Goal: Communication & Community: Answer question/provide support

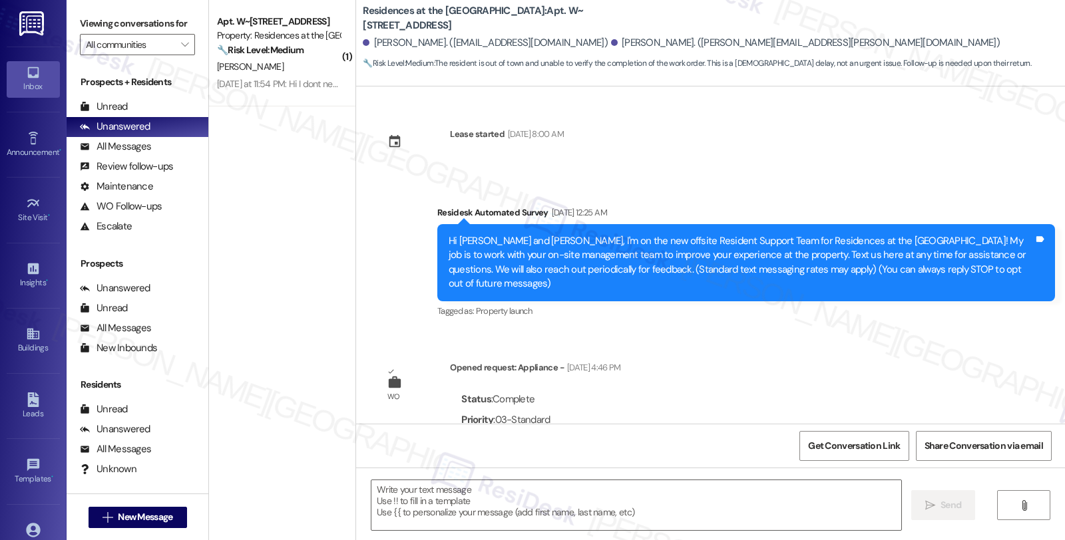
scroll to position [1408, 0]
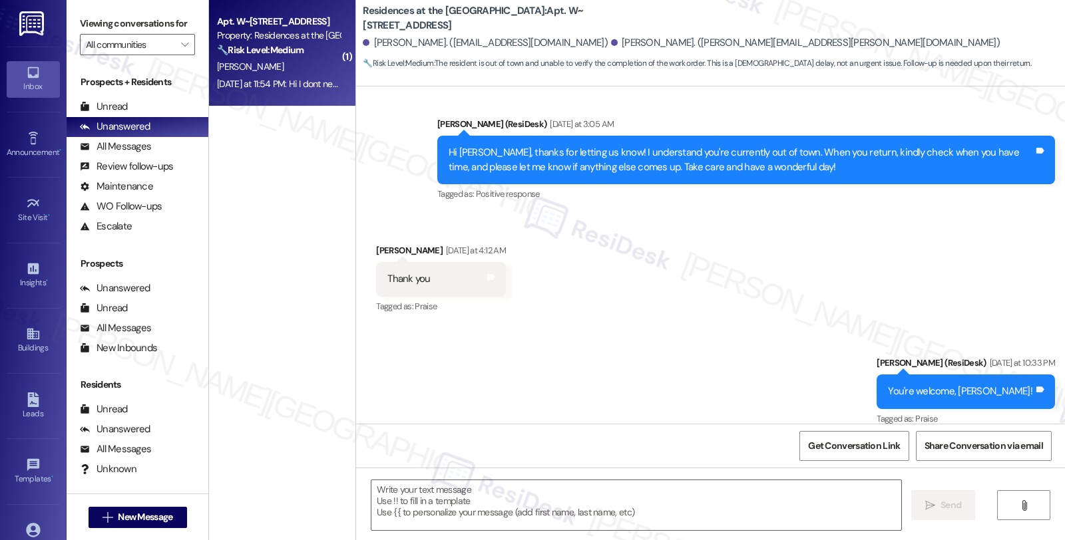
click at [271, 45] on strong "🔧 Risk Level: Medium" at bounding box center [260, 50] width 86 height 12
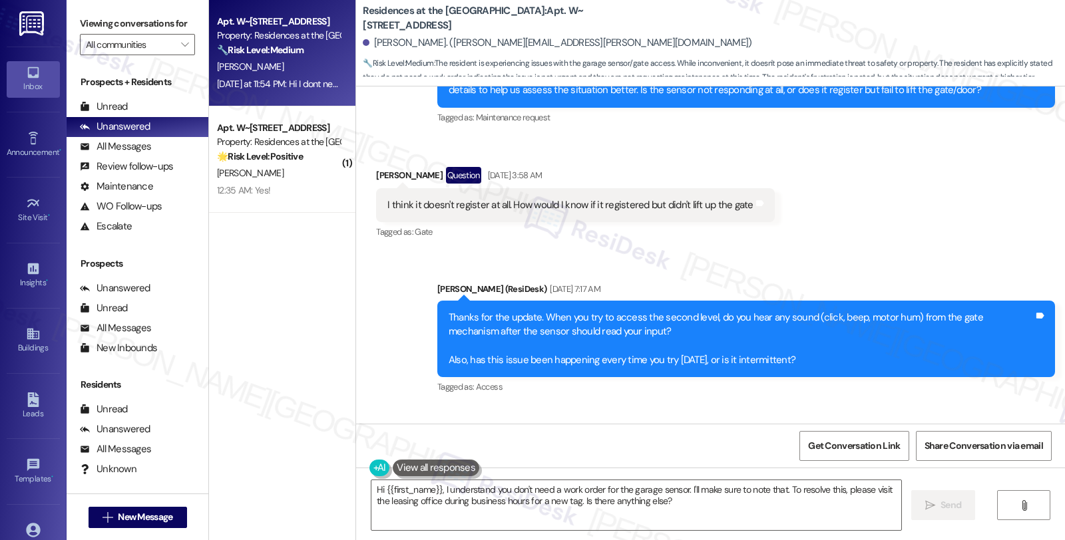
scroll to position [1585, 0]
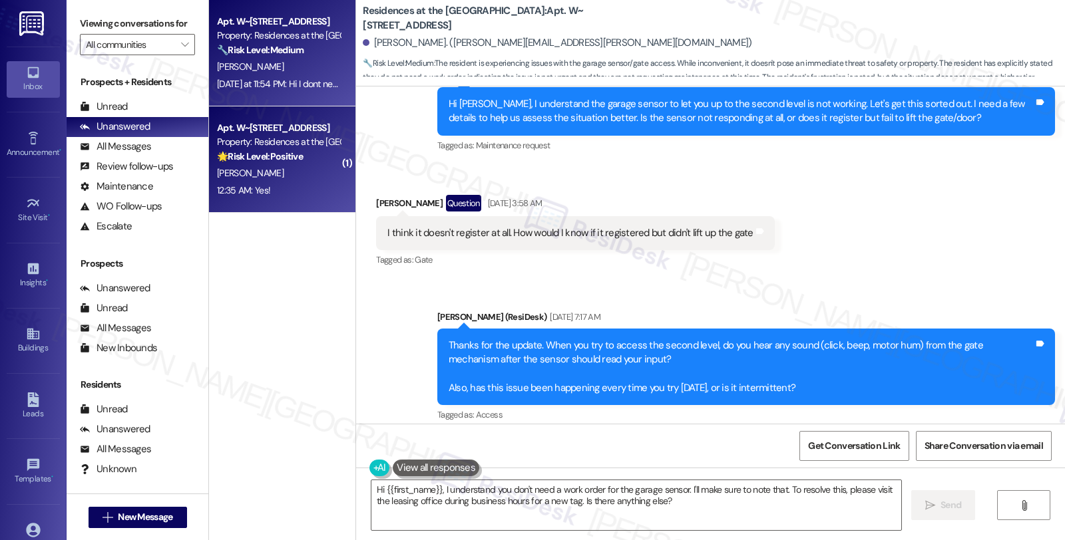
click at [294, 157] on strong "🌟 Risk Level: Positive" at bounding box center [260, 156] width 86 height 12
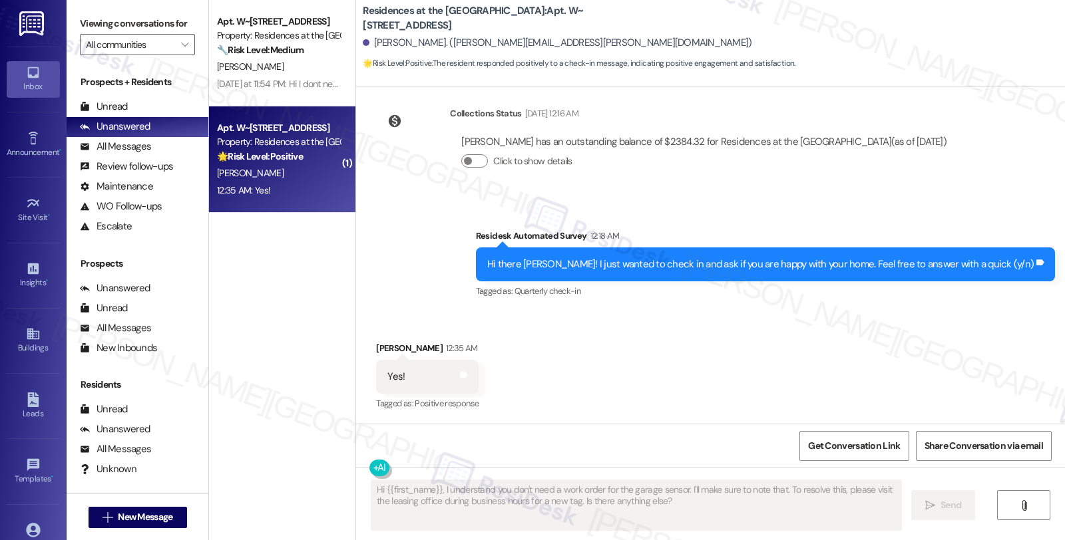
scroll to position [380, 0]
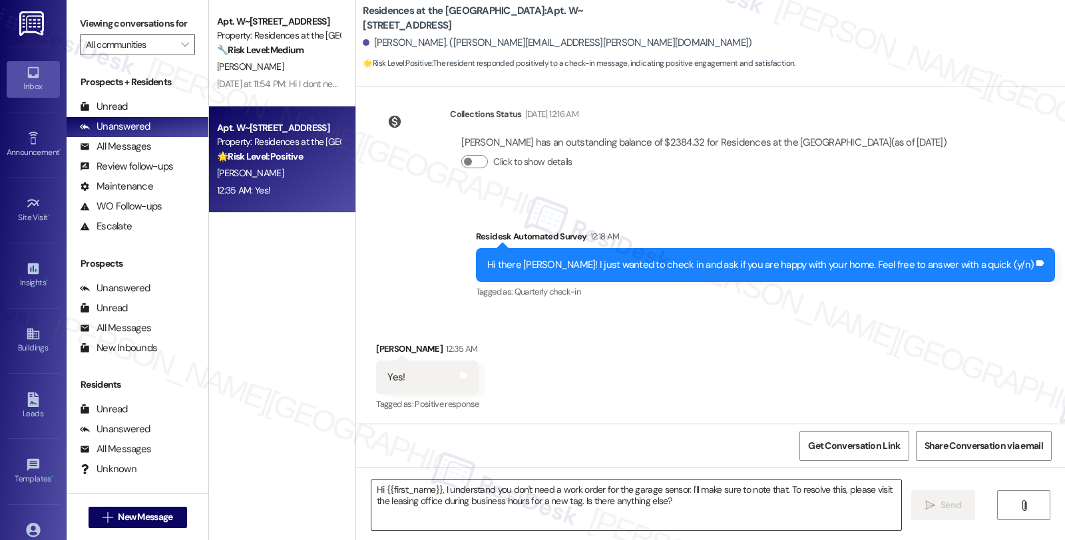
click at [454, 510] on textarea "Hi {{first_name}}, I understand you don't need a work order for the garage sens…" at bounding box center [636, 505] width 530 height 50
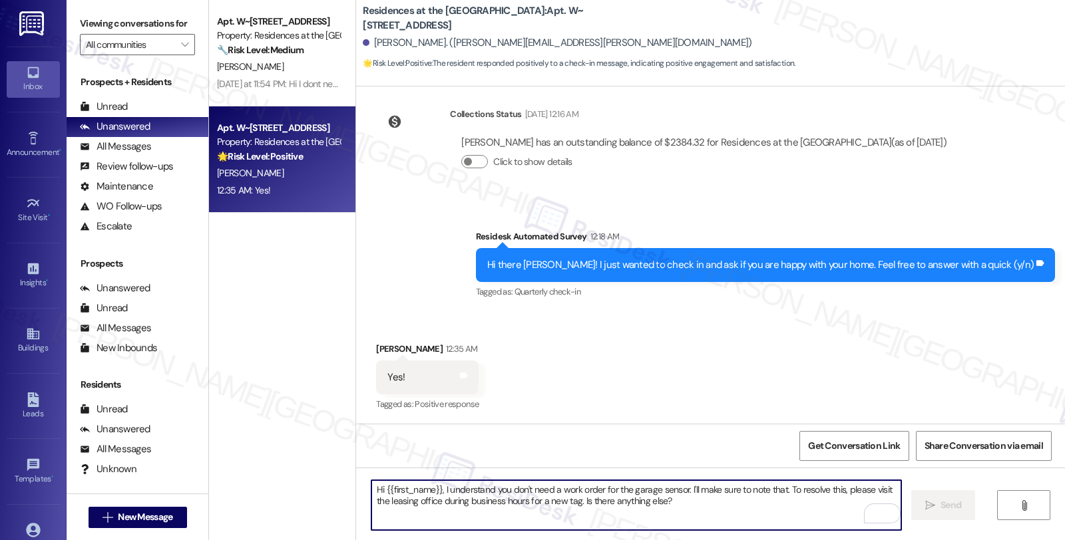
click at [379, 38] on div "[PERSON_NAME]. ([PERSON_NAME][EMAIL_ADDRESS][PERSON_NAME][DOMAIN_NAME])" at bounding box center [557, 43] width 389 height 14
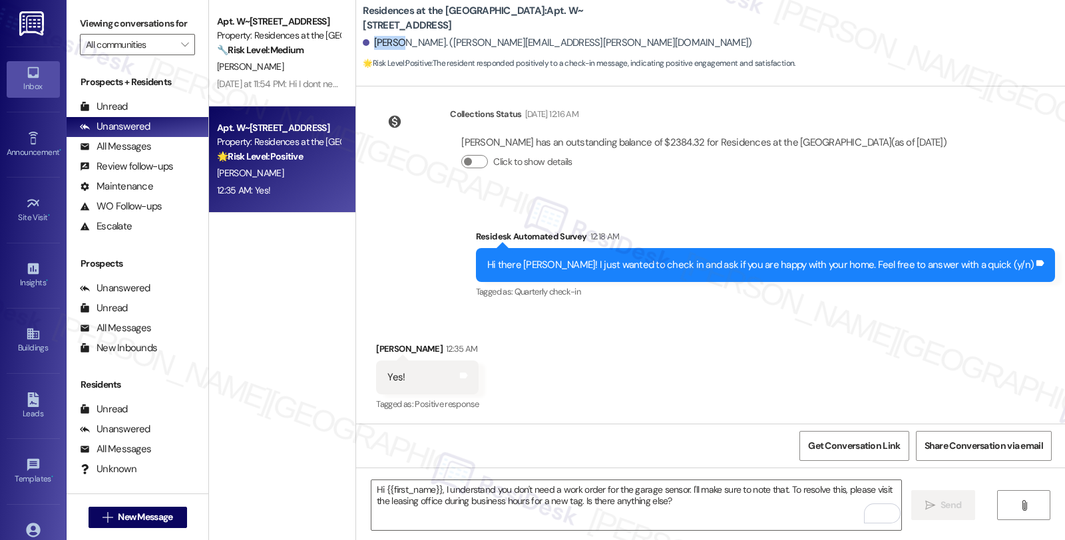
click at [379, 38] on div "[PERSON_NAME]. ([PERSON_NAME][EMAIL_ADDRESS][PERSON_NAME][DOMAIN_NAME])" at bounding box center [557, 43] width 389 height 14
copy div "[PERSON_NAME]"
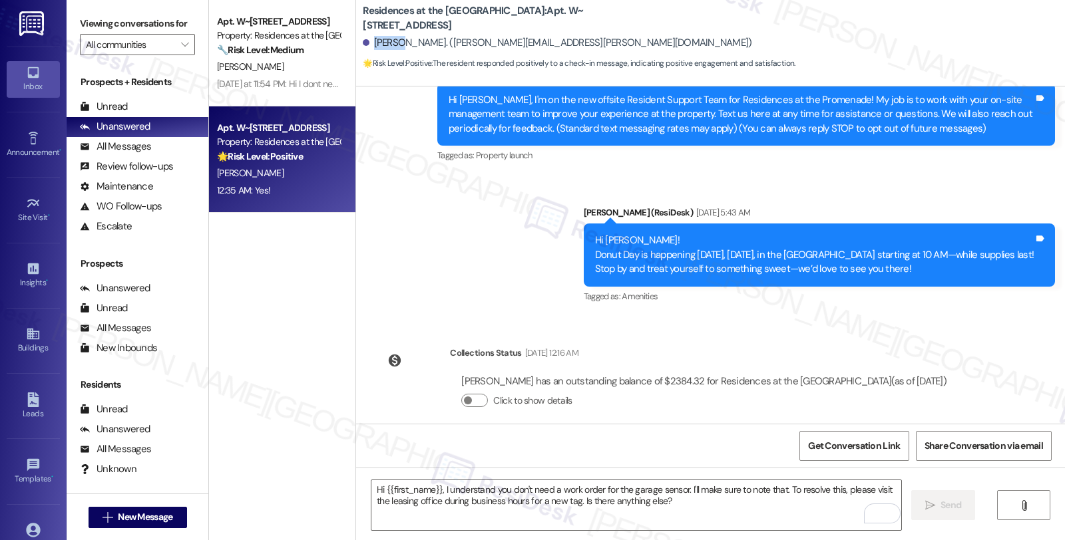
scroll to position [295, 0]
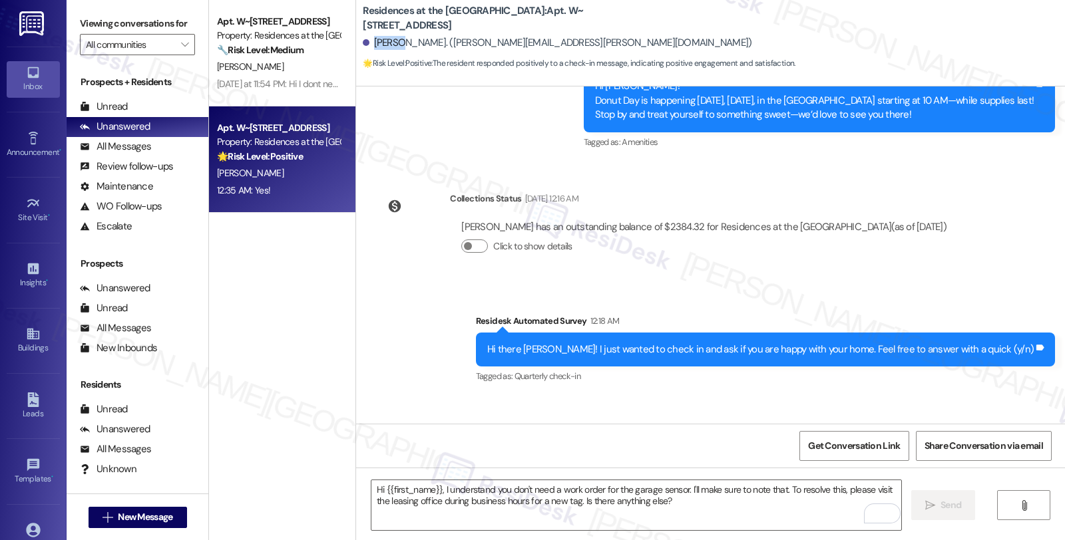
copy div "[PERSON_NAME]"
click at [542, 510] on textarea "Hi {{first_name}}, I understand you don't need a work order for the garage sens…" at bounding box center [636, 505] width 530 height 50
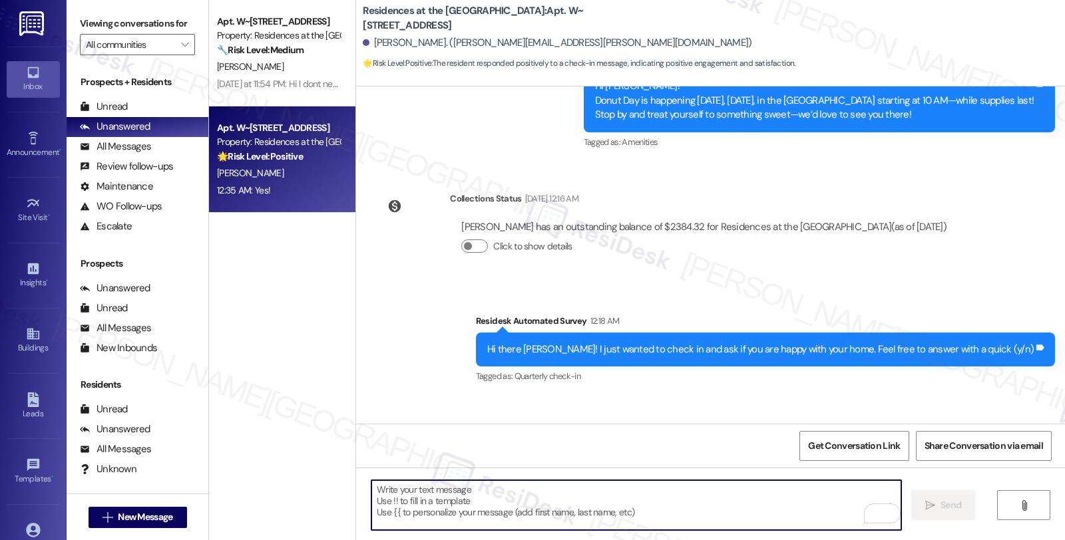
drag, startPoint x: 495, startPoint y: 499, endPoint x: 494, endPoint y: 510, distance: 10.7
click at [496, 499] on textarea "To enrich screen reader interactions, please activate Accessibility in Grammarl…" at bounding box center [636, 505] width 530 height 50
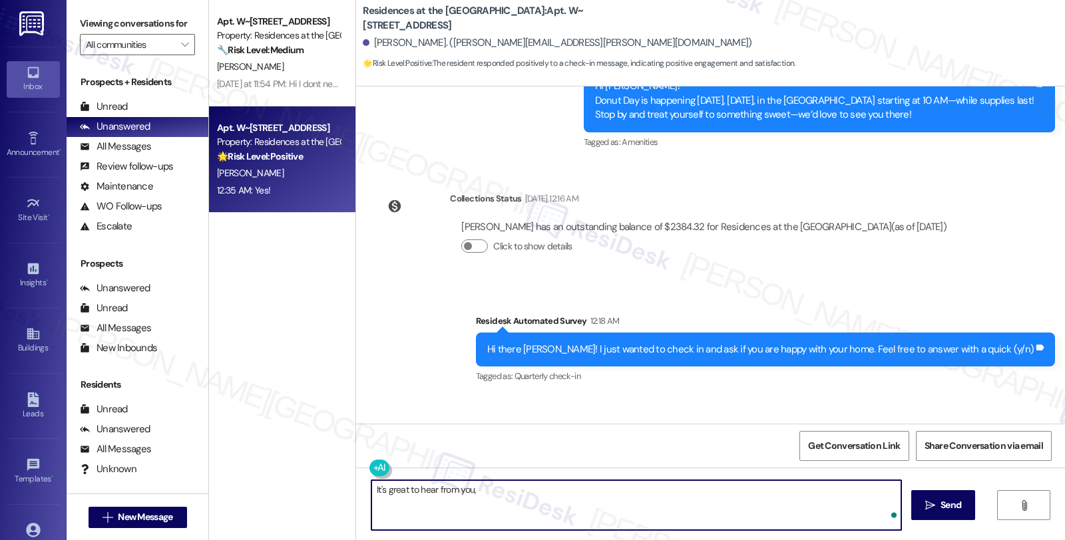
paste textarea "[PERSON_NAME]"
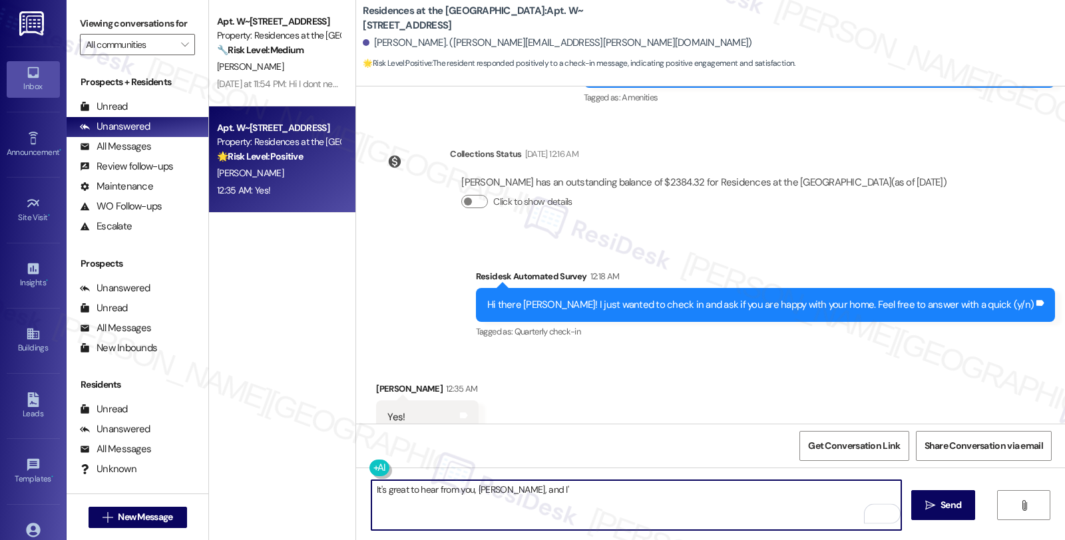
scroll to position [380, 0]
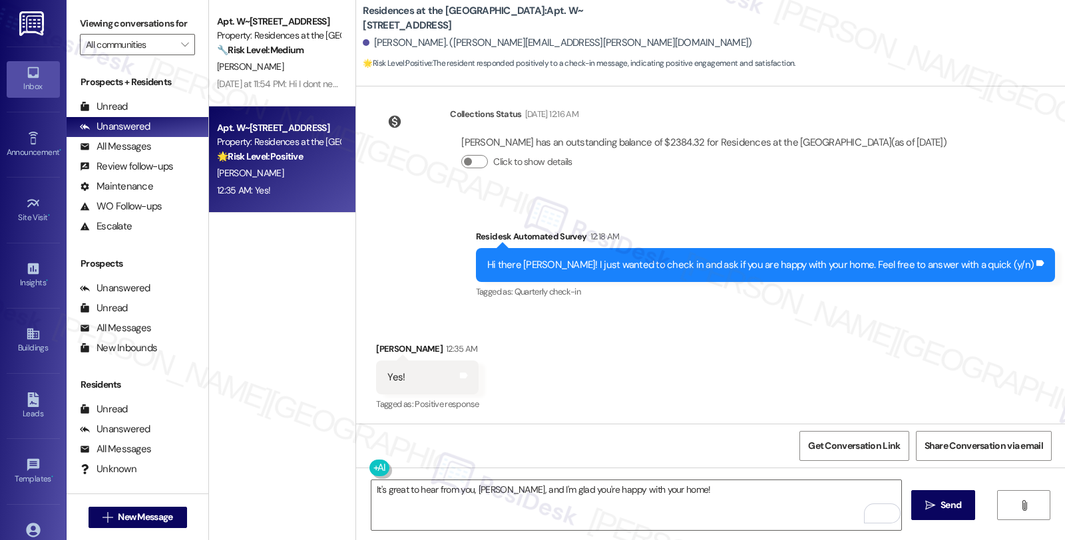
click at [675, 477] on div "It's great to hear from you, [PERSON_NAME], and I'm glad you're happy with your…" at bounding box center [710, 518] width 709 height 100
click at [686, 483] on textarea "It's great to hear from you, [PERSON_NAME], and I'm glad you're happy with your…" at bounding box center [636, 505] width 530 height 50
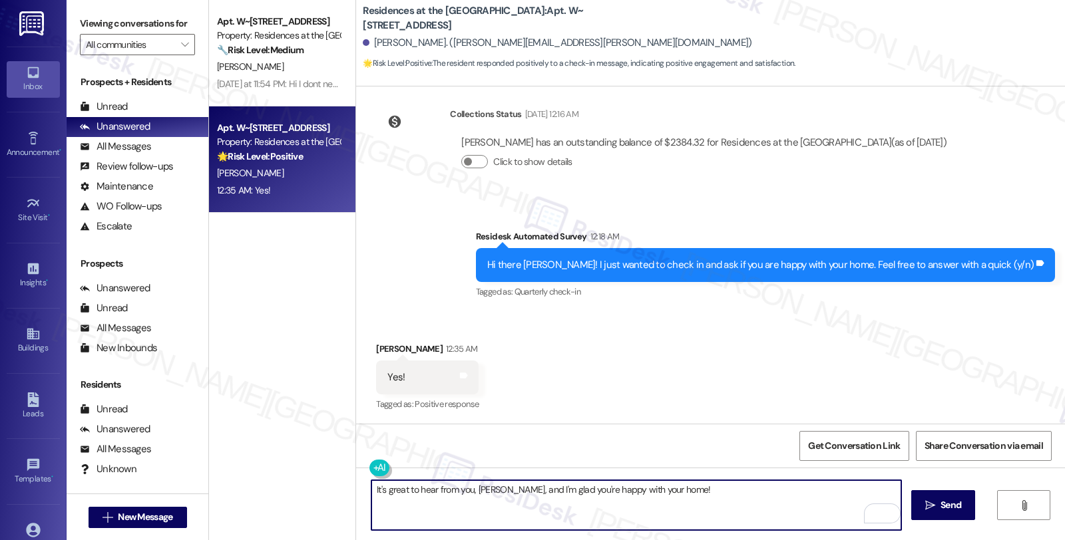
paste textarea "Your comfort and satisfaction are important to us."
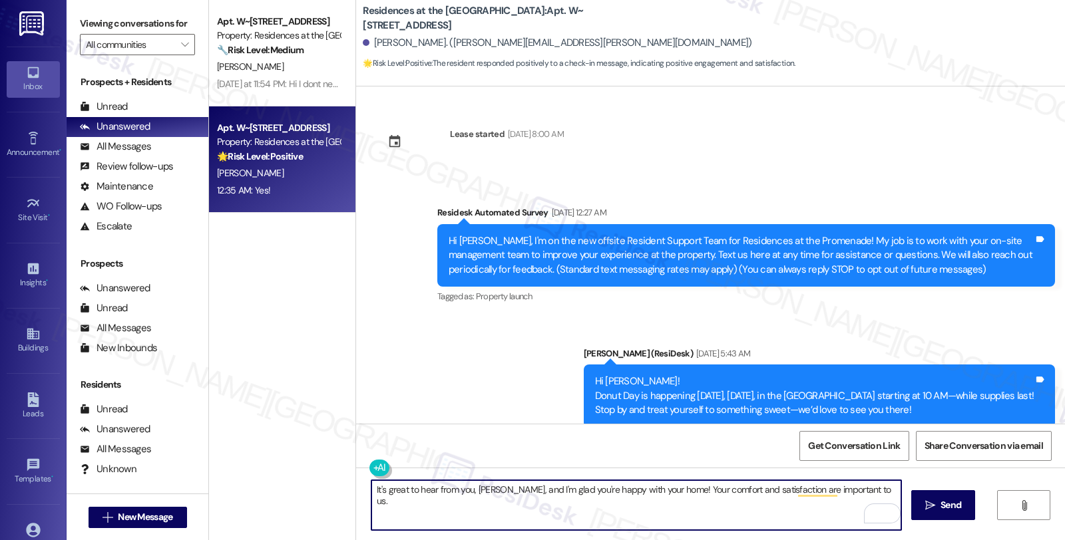
scroll to position [295, 0]
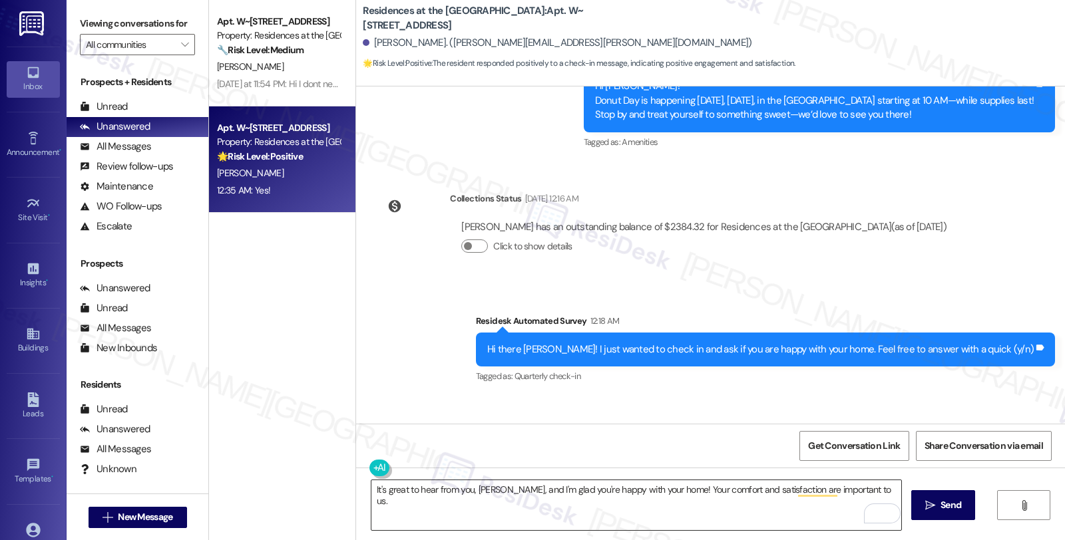
click at [860, 489] on textarea "It's great to hear from you, [PERSON_NAME], and I'm glad you're happy with your…" at bounding box center [636, 505] width 530 height 50
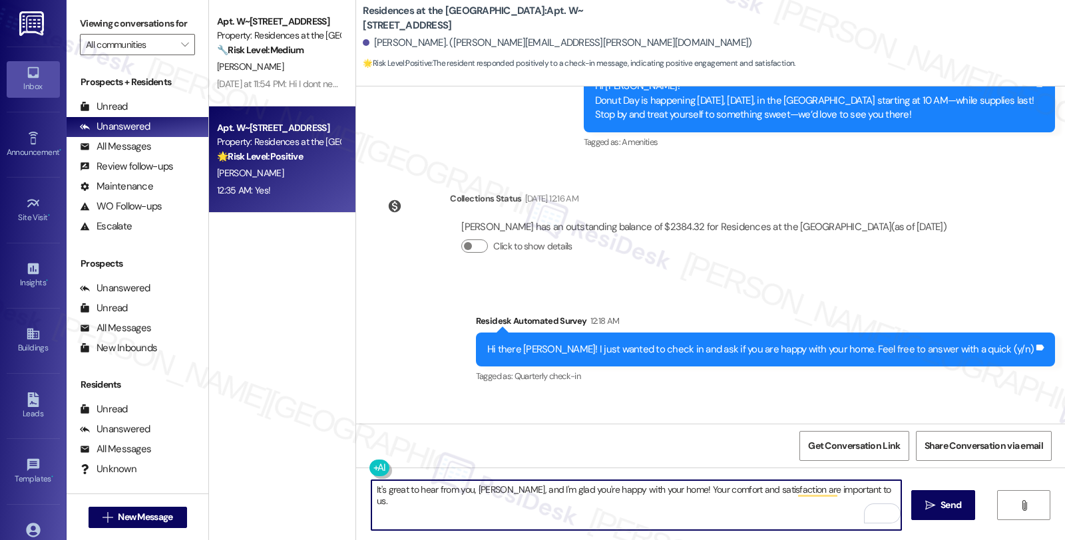
paste textarea "I'd love to learn more about your living experience. Has the {{property}} lived…"
type textarea "It's great to hear from you, [PERSON_NAME], and I'm glad you're happy with your…"
click at [947, 502] on span "Send" at bounding box center [950, 505] width 21 height 14
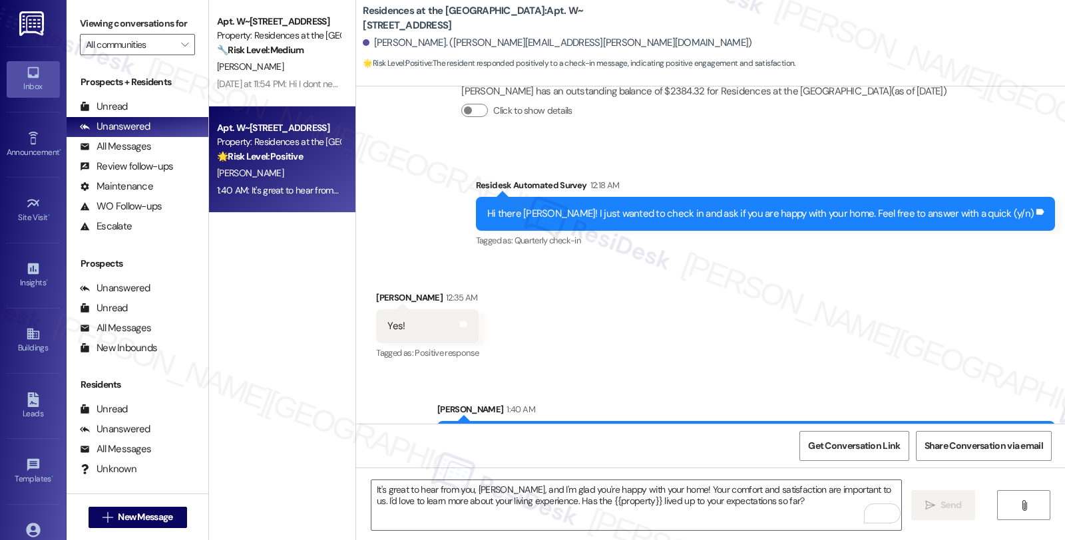
scroll to position [487, 0]
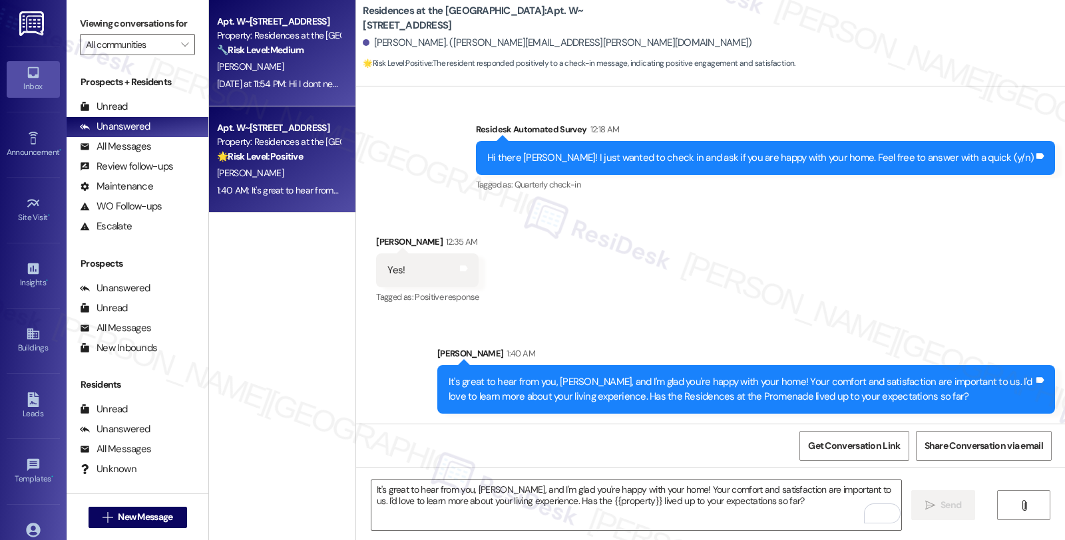
click at [302, 71] on div "[PERSON_NAME]" at bounding box center [279, 67] width 126 height 17
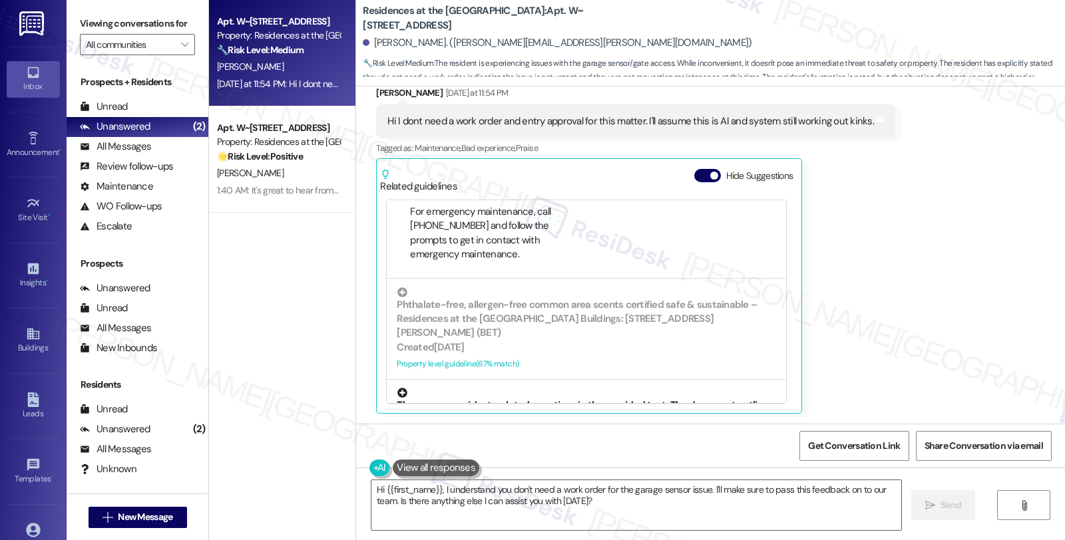
scroll to position [342, 0]
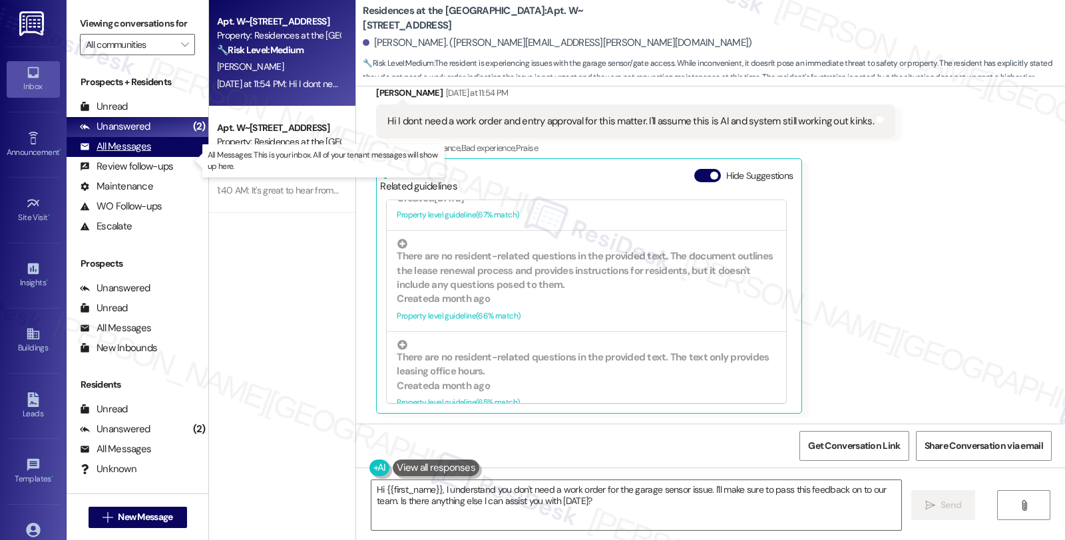
click at [162, 157] on div "All Messages (undefined)" at bounding box center [138, 147] width 142 height 20
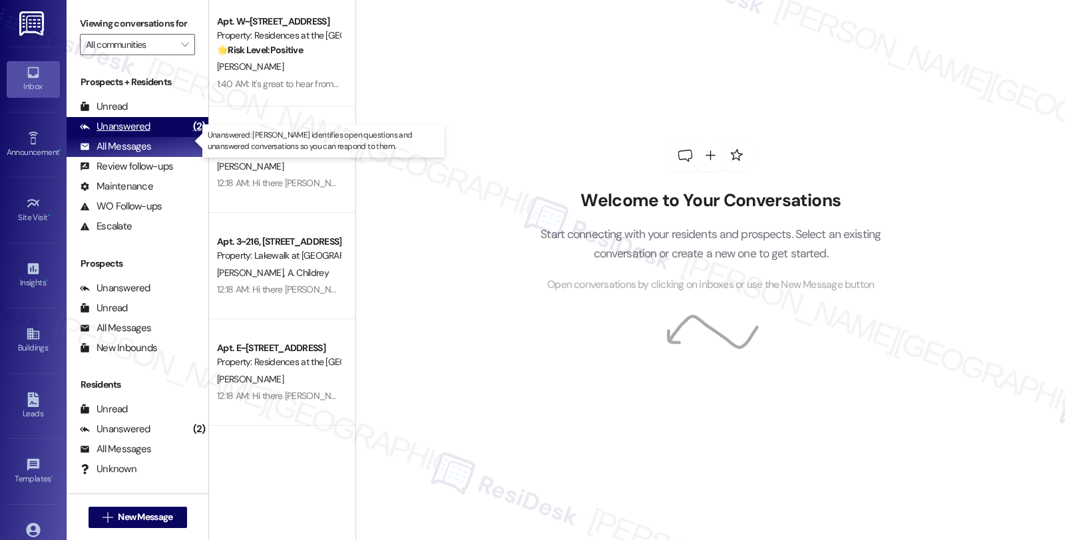
click at [157, 137] on div "Unanswered (2)" at bounding box center [138, 127] width 142 height 20
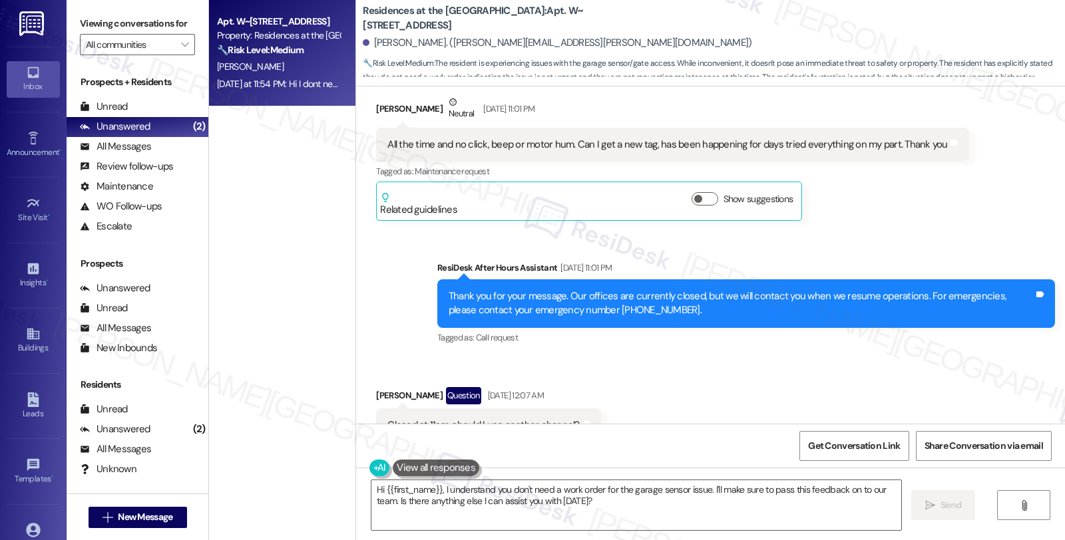
scroll to position [1881, 0]
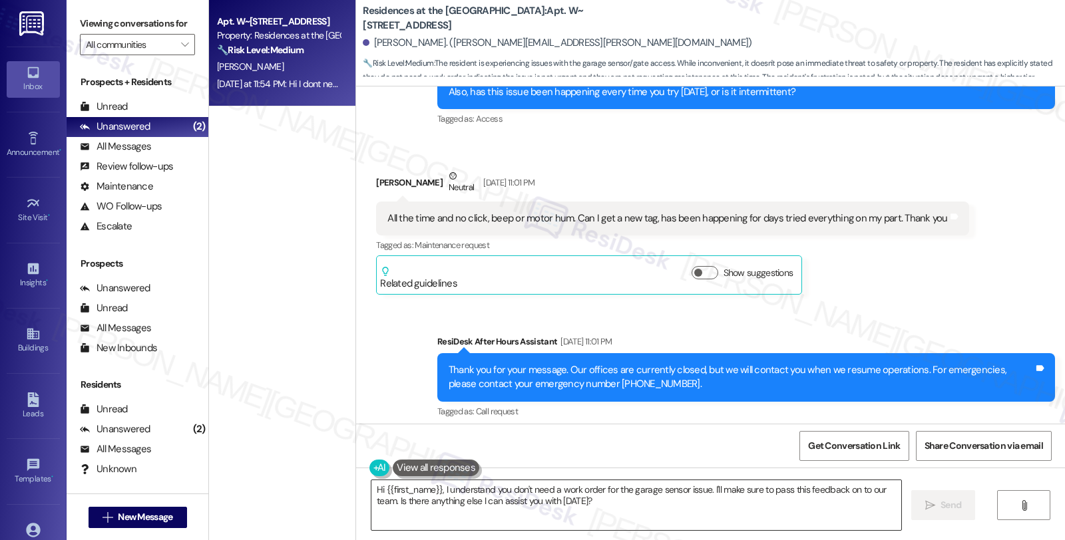
click at [436, 491] on textarea "Hi {{first_name}}, I understand you don't need a work order for the garage sens…" at bounding box center [636, 505] width 530 height 50
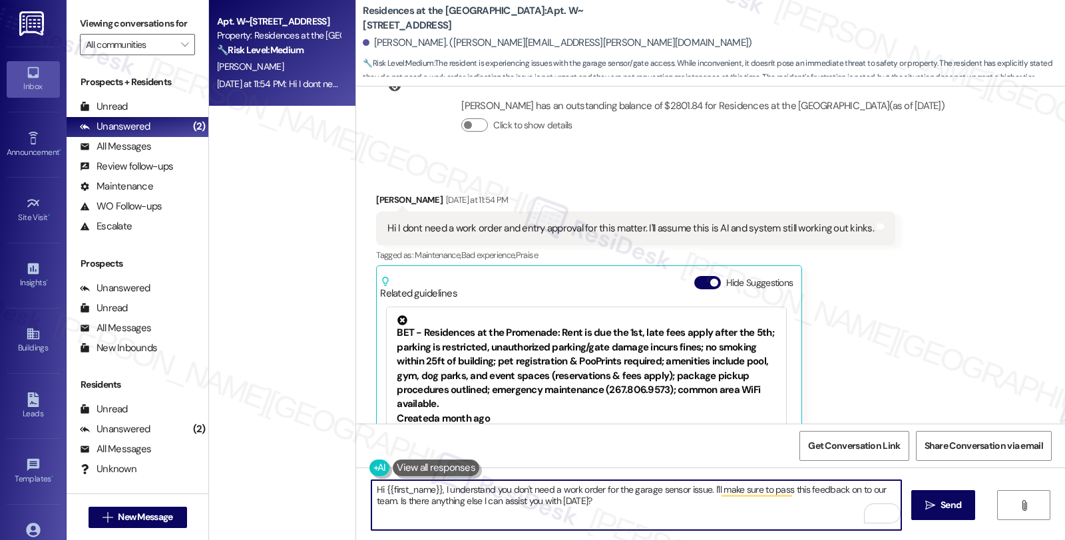
scroll to position [2325, 0]
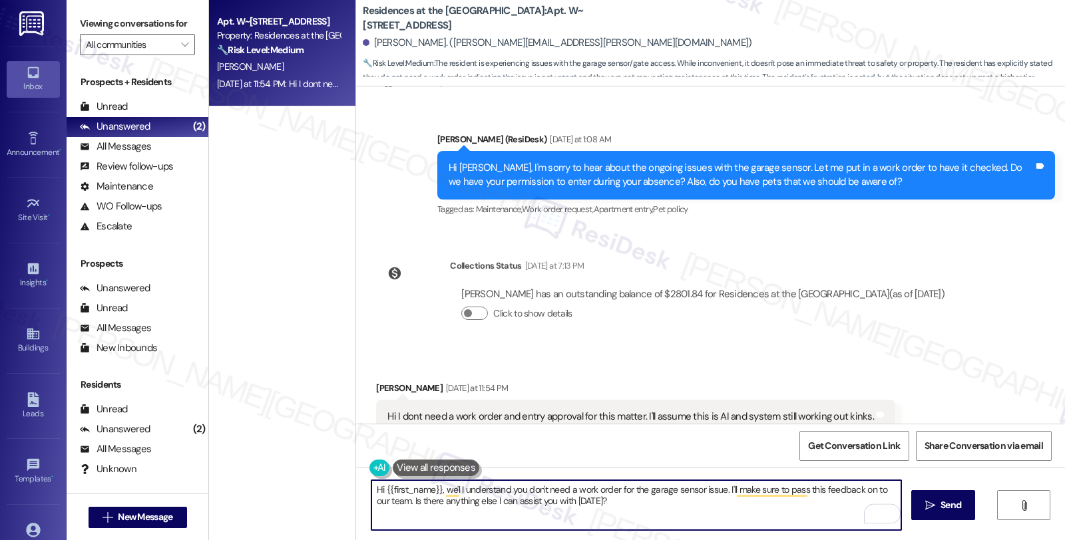
type textarea "Hi {{first_name}}, we'l I understand you don't need a work order for the garage…"
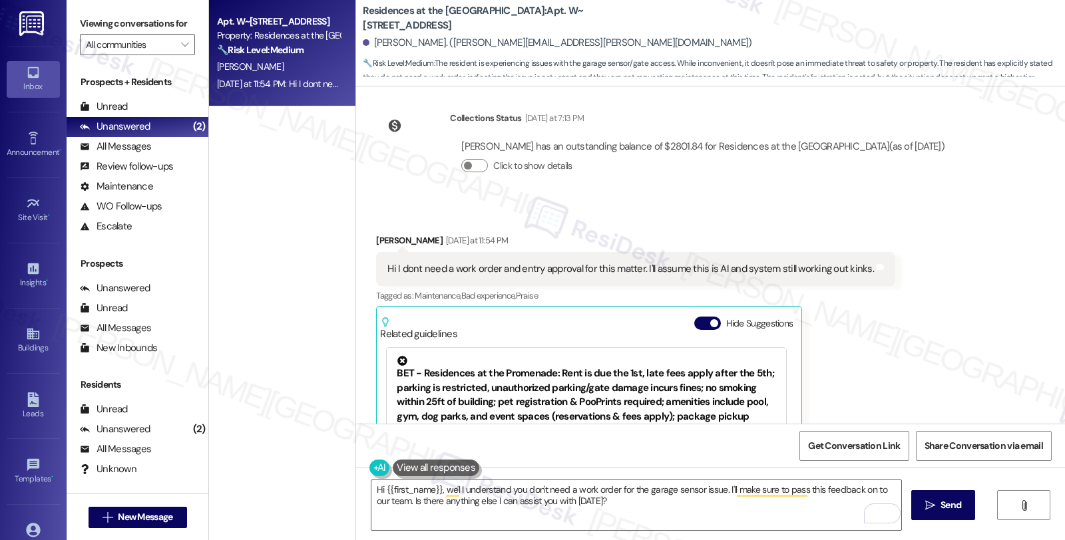
click at [954, 281] on div "Received via SMS [PERSON_NAME] [DATE] at 11:54 PM Hi I dont need a work order a…" at bounding box center [710, 388] width 709 height 368
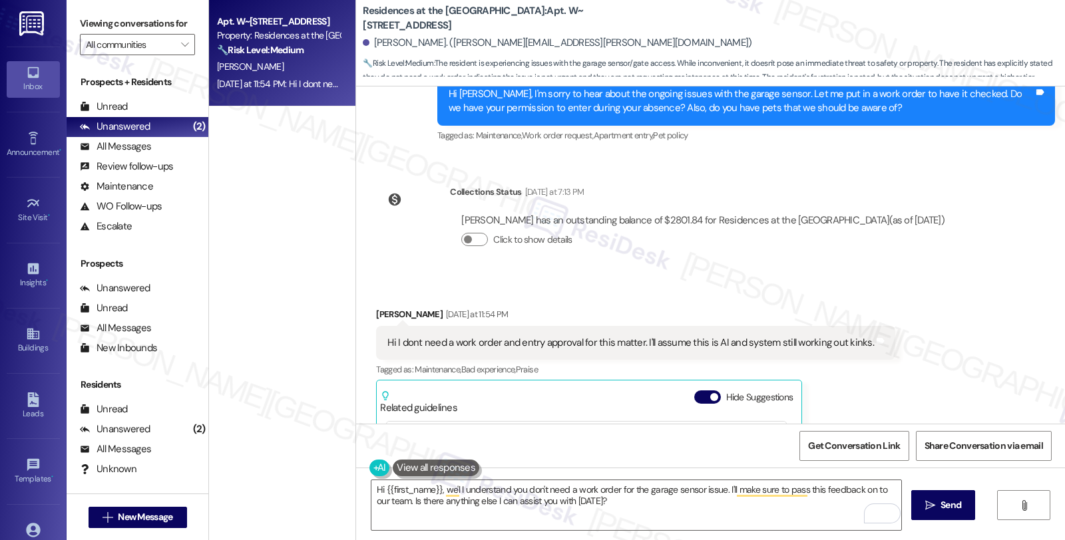
scroll to position [2620, 0]
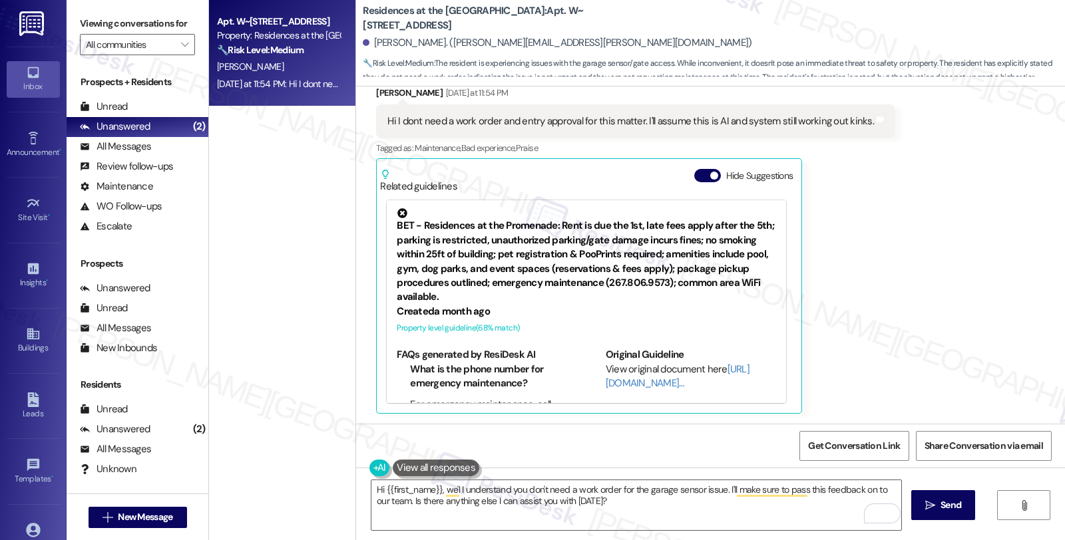
click at [961, 265] on div "Received via SMS [PERSON_NAME] [DATE] at 11:54 PM Hi I dont need a work order a…" at bounding box center [710, 240] width 709 height 368
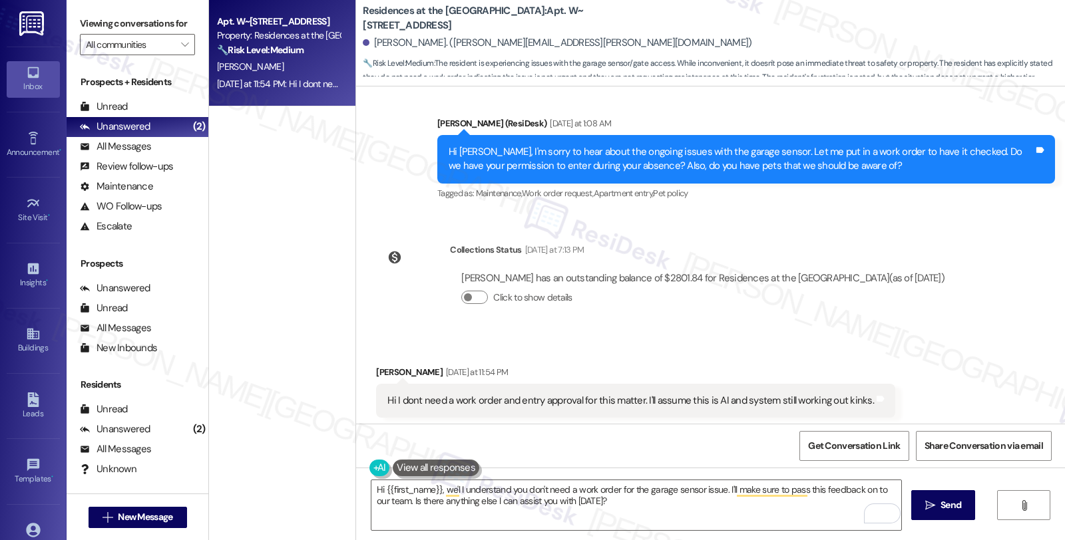
scroll to position [2325, 0]
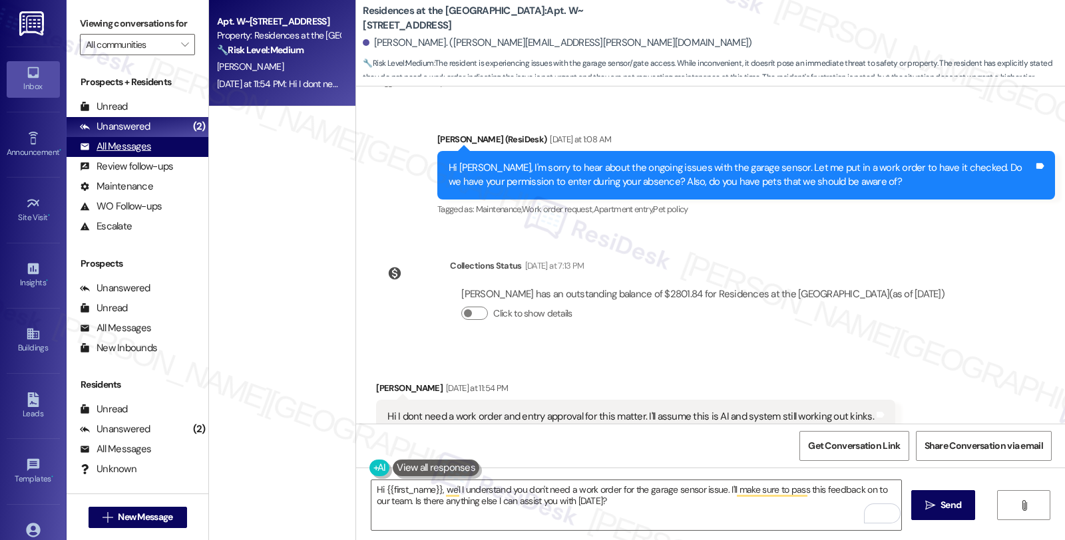
click at [158, 157] on div "All Messages (undefined)" at bounding box center [138, 147] width 142 height 20
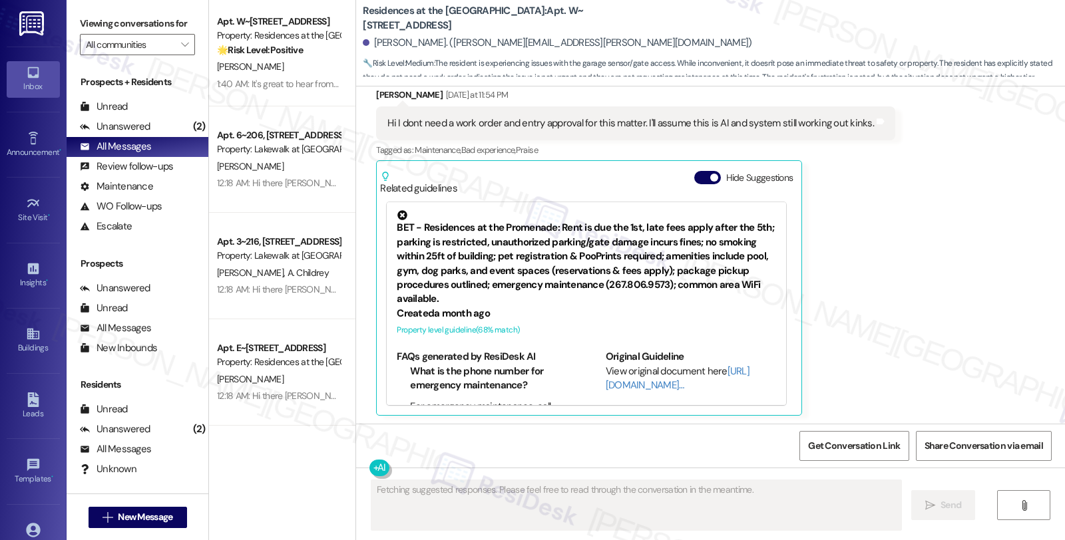
scroll to position [2620, 0]
